Goal: Find specific page/section: Find specific page/section

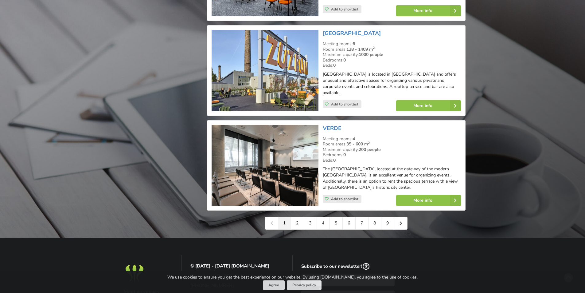
scroll to position [1351, 0]
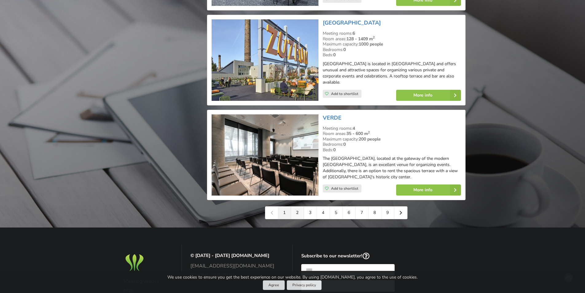
click at [301, 206] on link "2" at bounding box center [297, 212] width 13 height 12
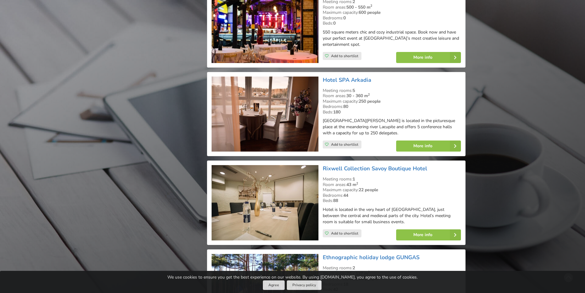
scroll to position [1136, 0]
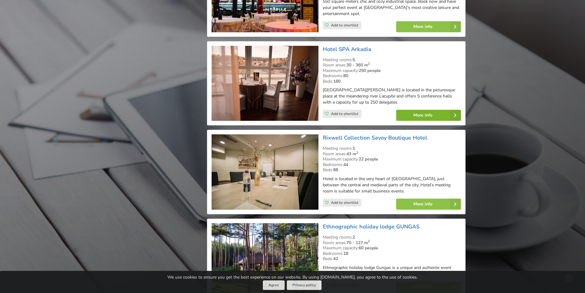
click at [425, 110] on link "More info" at bounding box center [428, 115] width 65 height 11
